Goal: Use online tool/utility: Utilize a website feature to perform a specific function

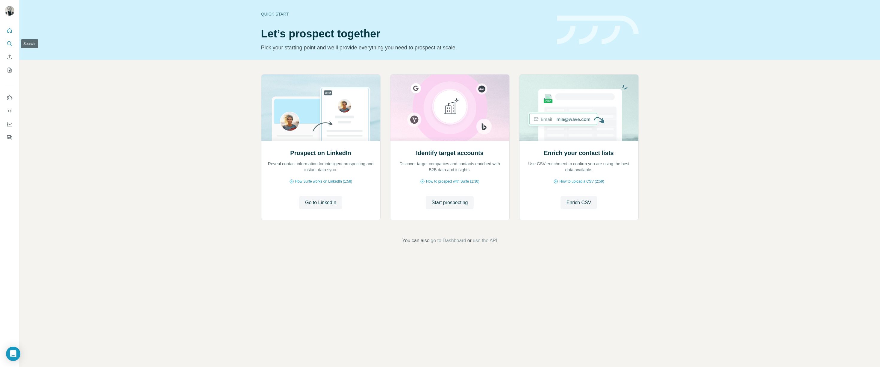
click at [8, 42] on icon "Search" at bounding box center [9, 43] width 4 height 4
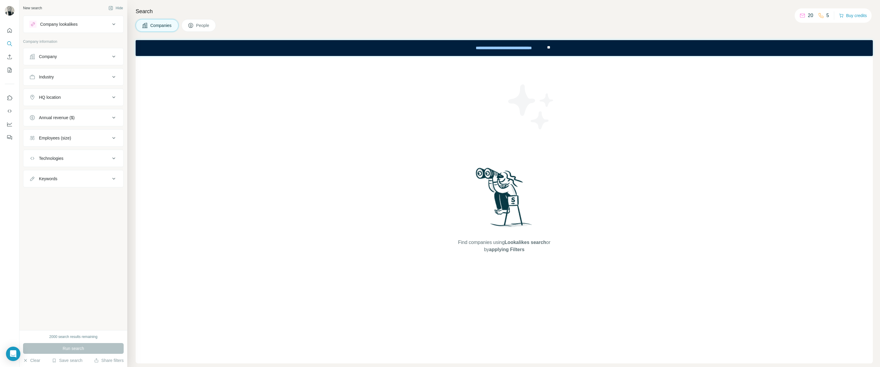
click at [91, 61] on button "Company" at bounding box center [73, 56] width 100 height 14
click at [102, 60] on button "Company" at bounding box center [73, 57] width 100 height 17
click at [98, 74] on div "Industry" at bounding box center [69, 77] width 81 height 6
click at [98, 76] on div "Industry" at bounding box center [69, 77] width 81 height 6
click at [89, 93] on button "HQ location" at bounding box center [73, 97] width 100 height 14
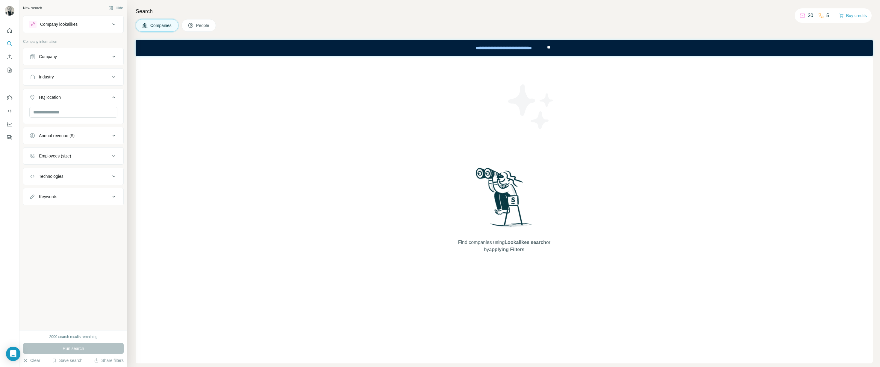
click at [89, 94] on div "HQ location" at bounding box center [69, 97] width 81 height 6
click at [84, 113] on button "Annual revenue ($)" at bounding box center [73, 117] width 100 height 14
click at [84, 115] on div "Annual revenue ($)" at bounding box center [69, 118] width 81 height 6
click at [81, 134] on button "Employees (size)" at bounding box center [73, 138] width 100 height 14
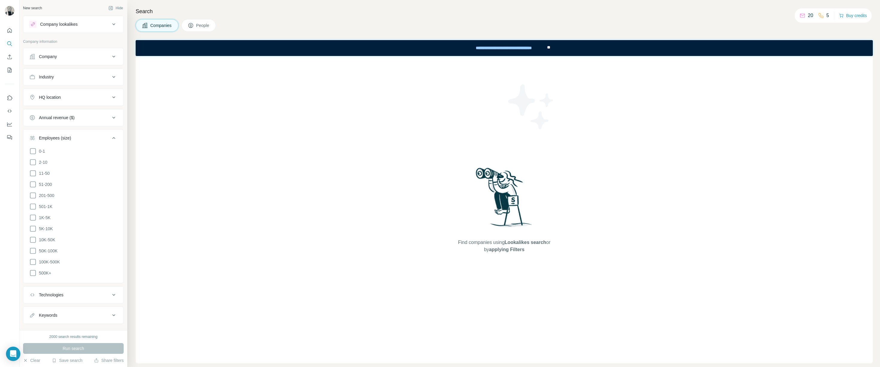
click at [80, 137] on div "Employees (size)" at bounding box center [69, 138] width 81 height 6
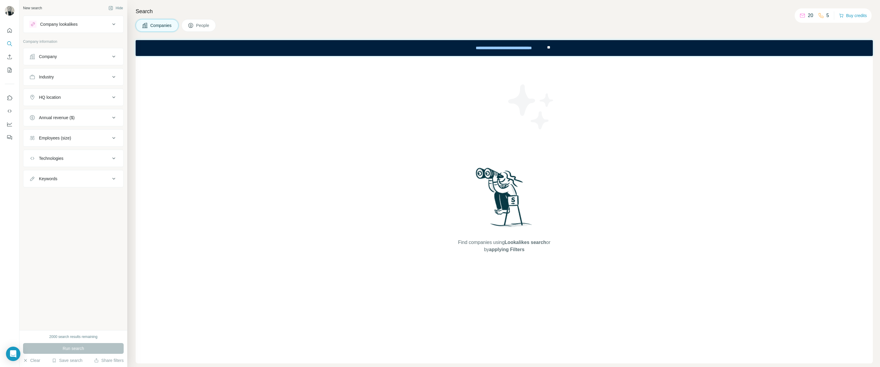
click at [76, 155] on div "Technologies" at bounding box center [69, 158] width 81 height 6
click at [74, 158] on div "Technologies" at bounding box center [69, 158] width 81 height 6
click at [64, 176] on div "Keywords" at bounding box center [69, 179] width 81 height 6
click at [64, 177] on div "Keywords" at bounding box center [69, 179] width 81 height 6
click at [515, 49] on div "**********" at bounding box center [503, 47] width 84 height 13
